Goal: Information Seeking & Learning: Learn about a topic

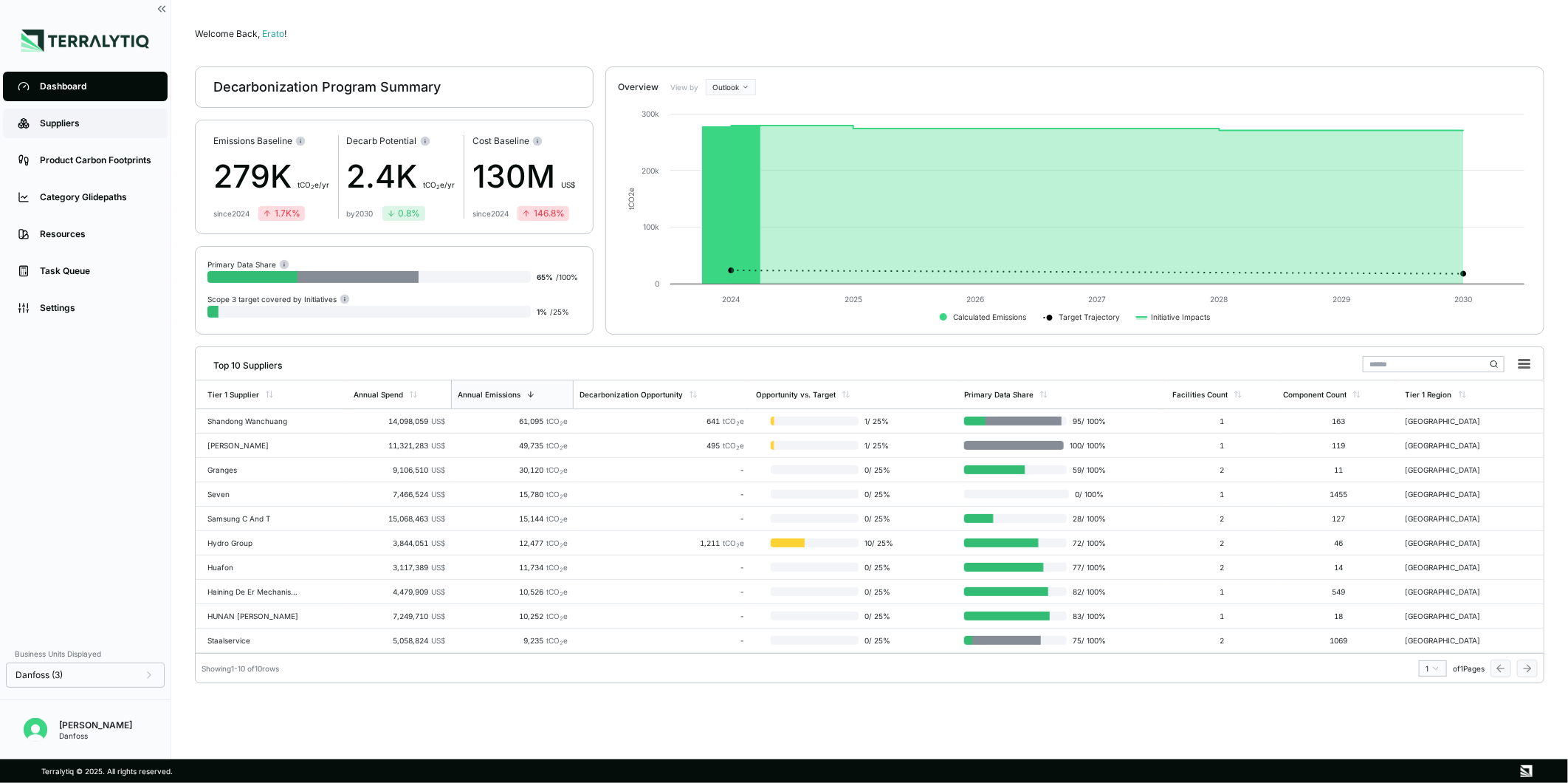
click at [75, 137] on link "Suppliers" at bounding box center [85, 123] width 165 height 30
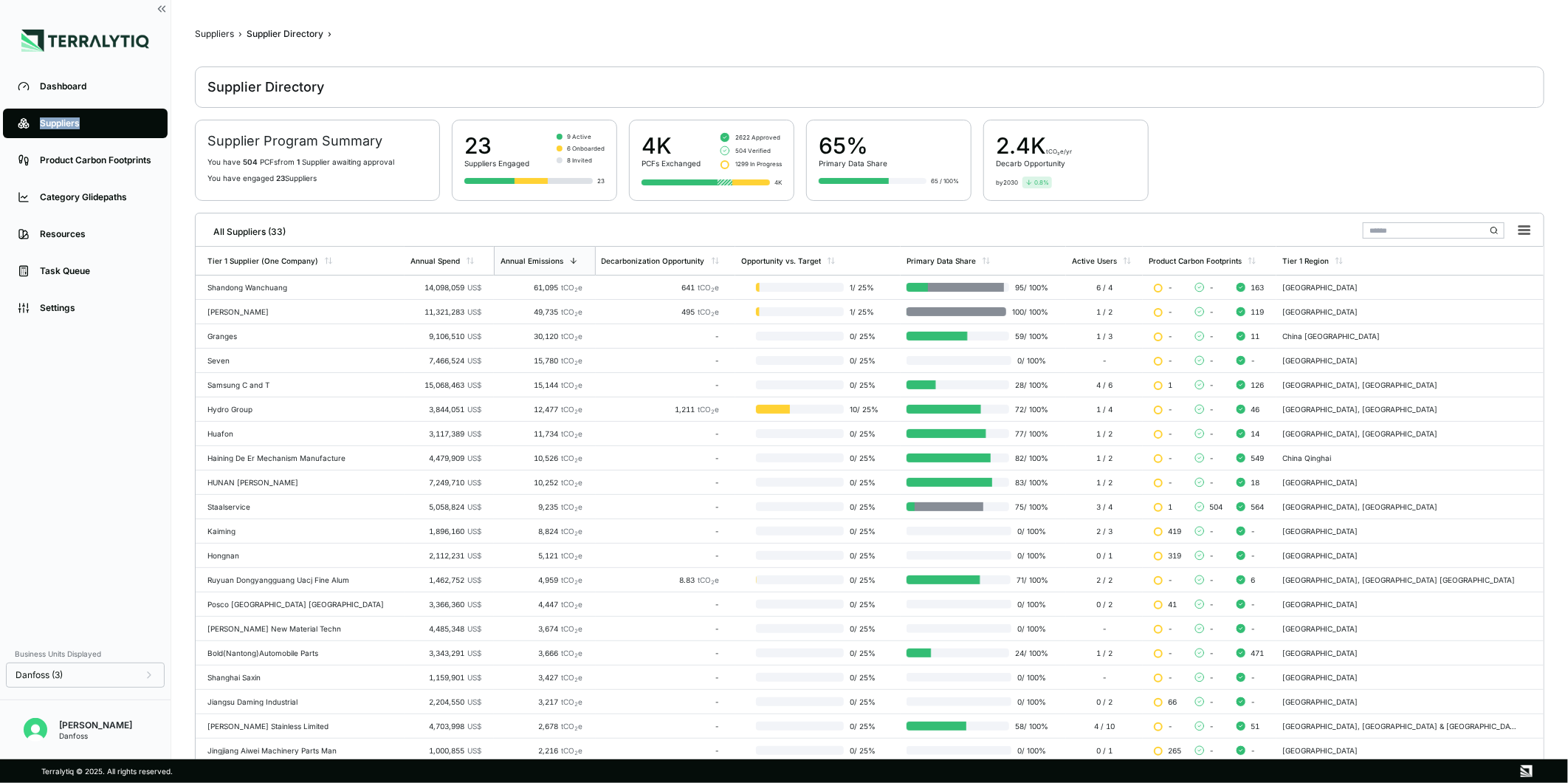
click at [93, 134] on link "Suppliers" at bounding box center [85, 123] width 165 height 30
click at [299, 482] on div "HUNAN [PERSON_NAME]" at bounding box center [303, 483] width 191 height 9
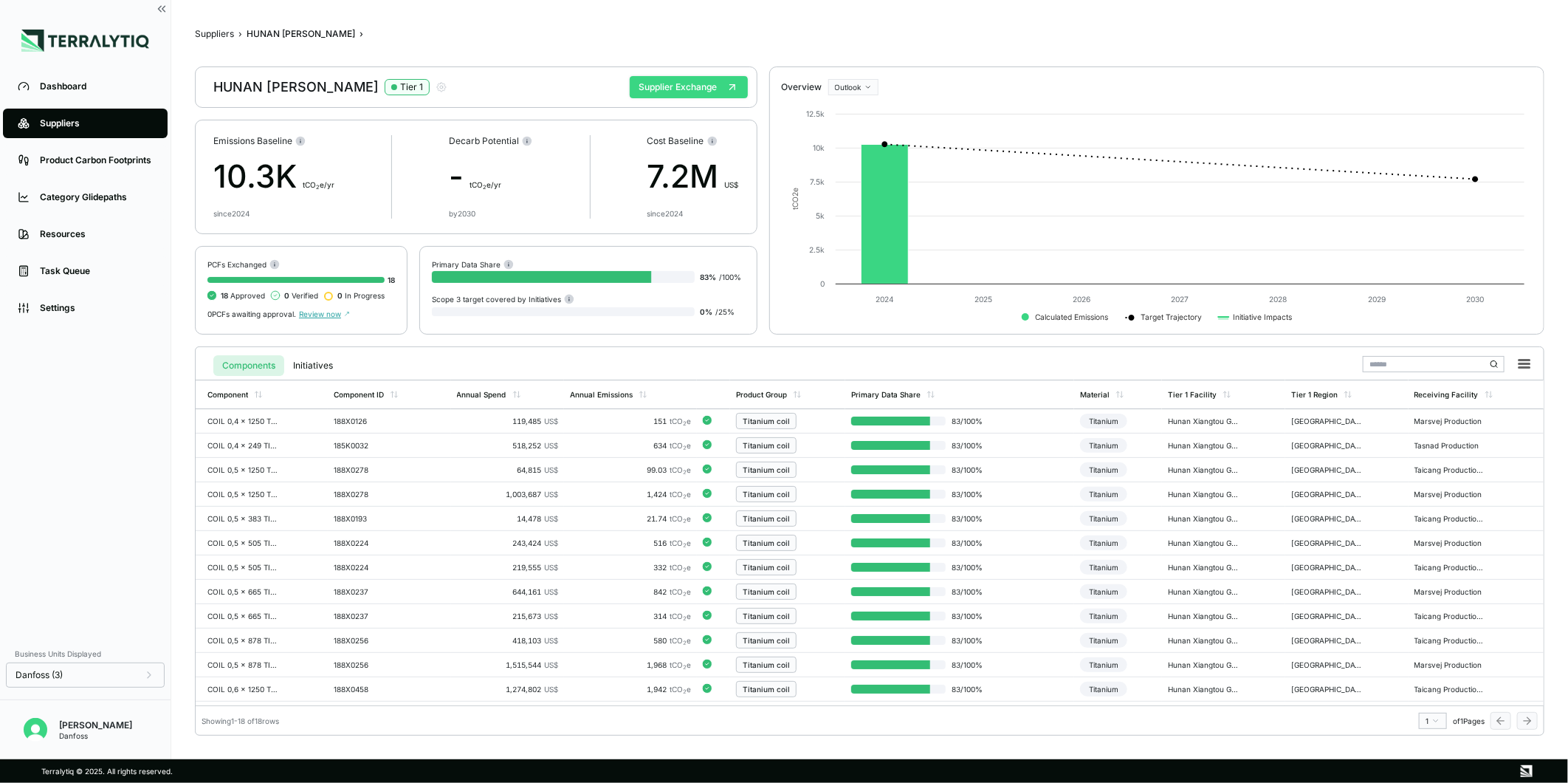
click at [685, 95] on button "Supplier Exchange" at bounding box center [688, 87] width 118 height 22
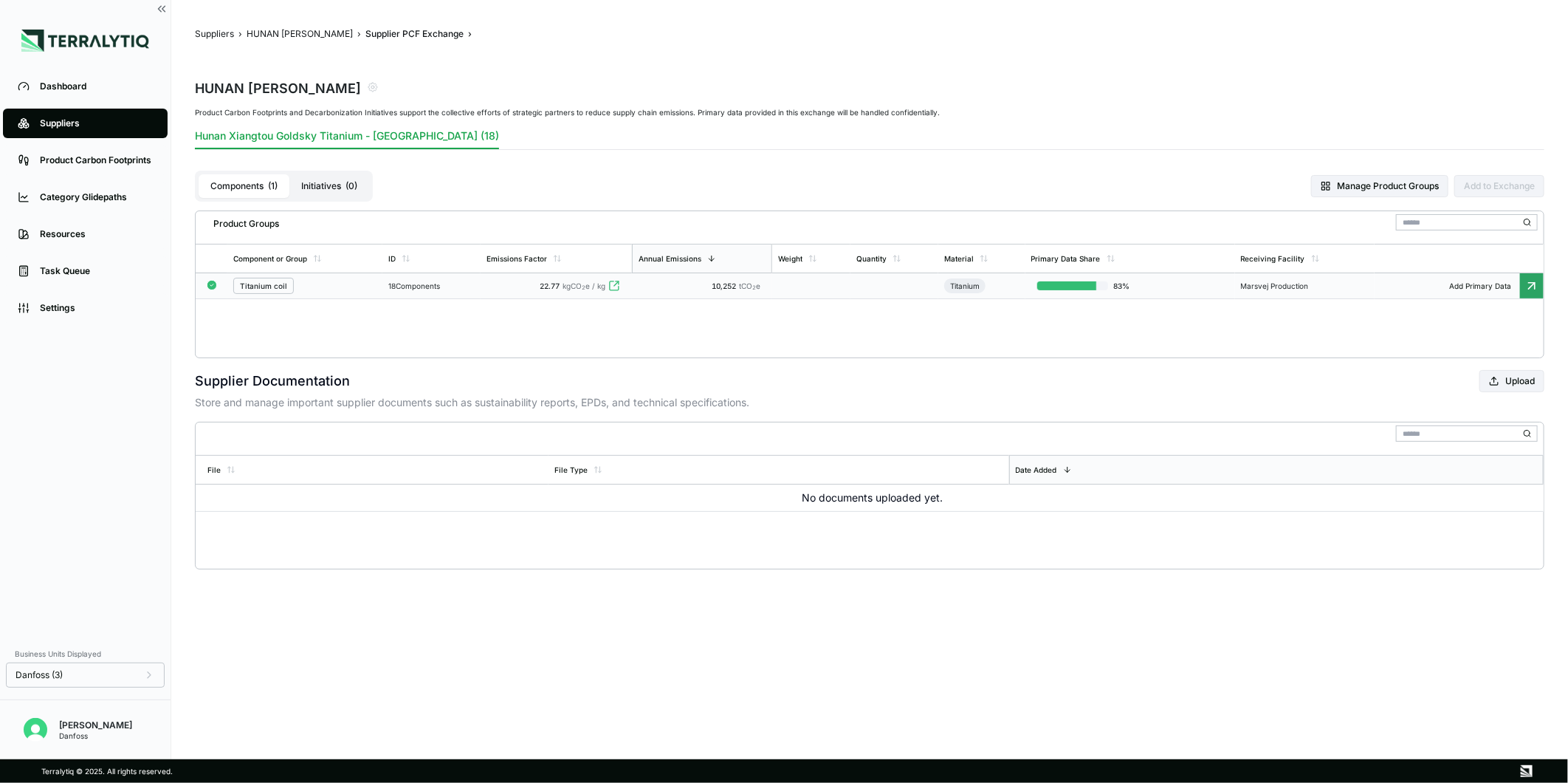
click at [645, 293] on td "10,252 tCO 2 e" at bounding box center [702, 286] width 140 height 26
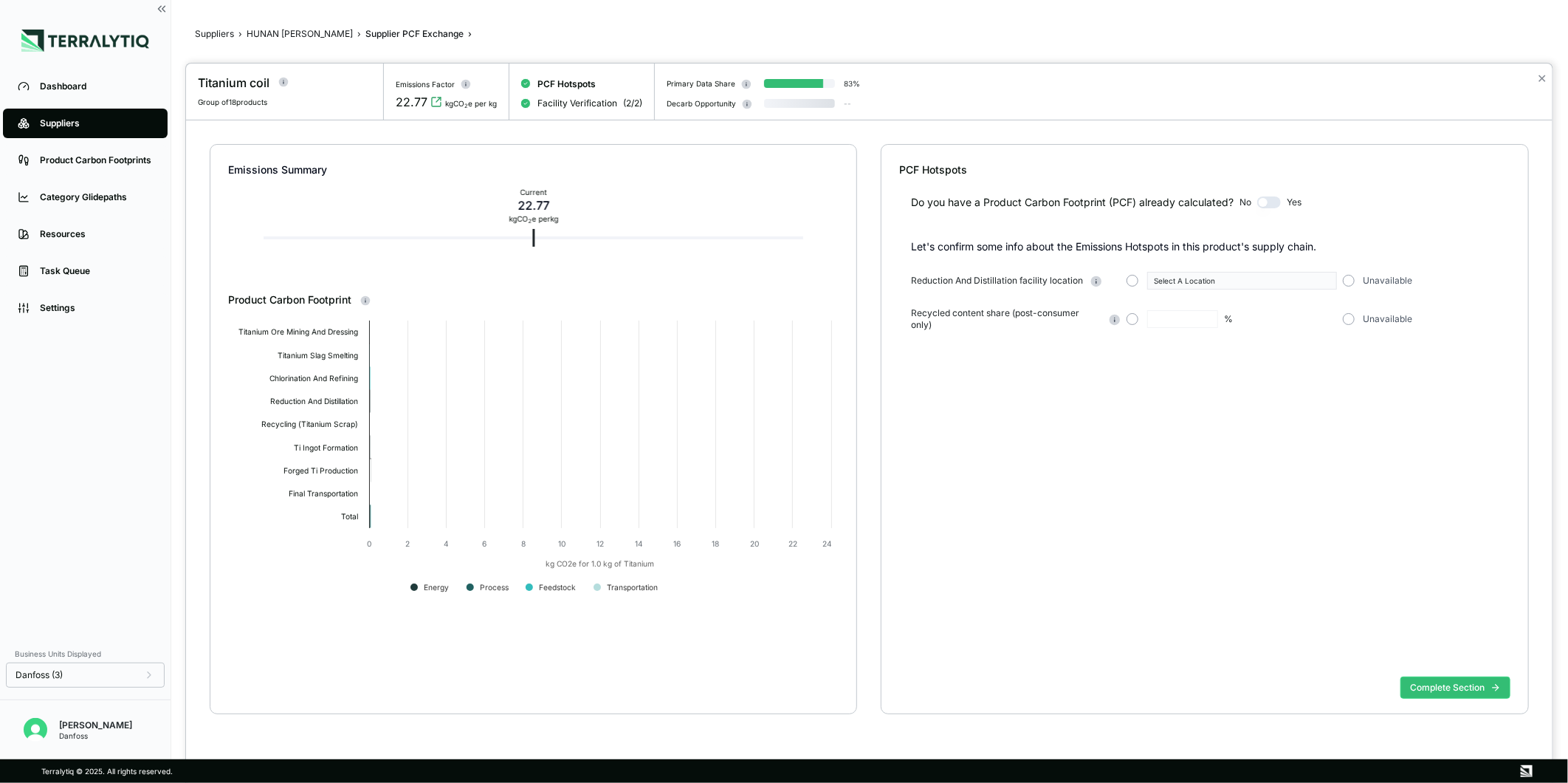
type input "*"
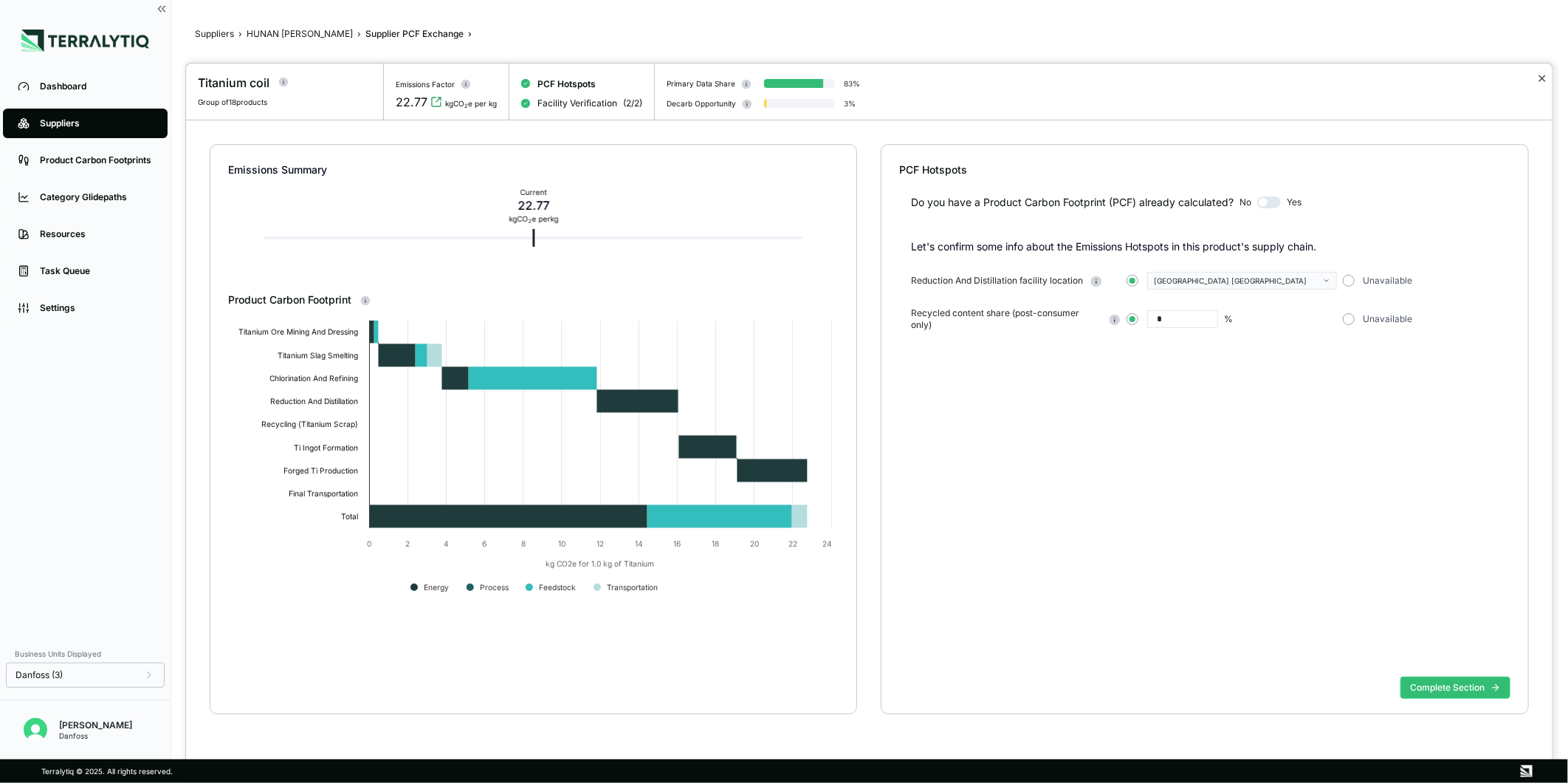
click at [1541, 78] on button "✕" at bounding box center [1542, 78] width 10 height 18
